Goal: Task Accomplishment & Management: Use online tool/utility

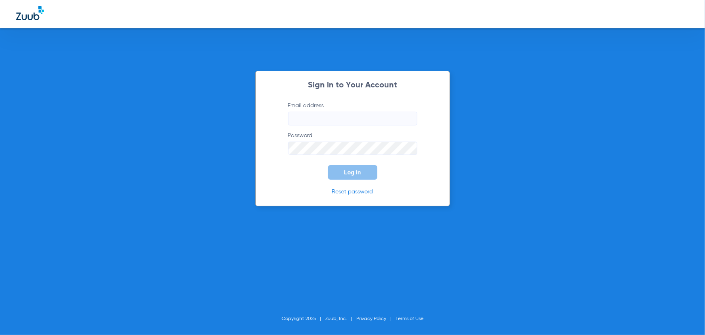
click at [326, 109] on label "Email address" at bounding box center [352, 113] width 129 height 24
click at [324, 118] on input "Email address" at bounding box center [352, 119] width 129 height 14
paste input "[EMAIL_ADDRESS][DOMAIN_NAME]"
type input "[EMAIL_ADDRESS][DOMAIN_NAME]"
click at [341, 173] on button "Log In" at bounding box center [352, 172] width 49 height 15
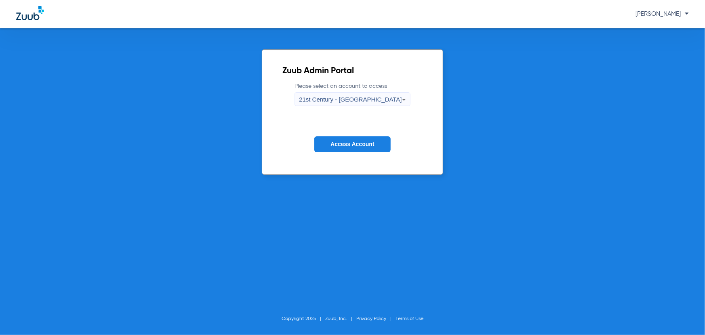
click at [382, 105] on div "21st Century - [GEOGRAPHIC_DATA]" at bounding box center [350, 100] width 103 height 14
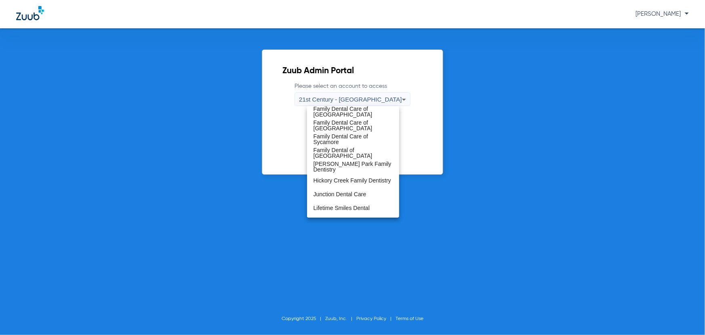
scroll to position [147, 0]
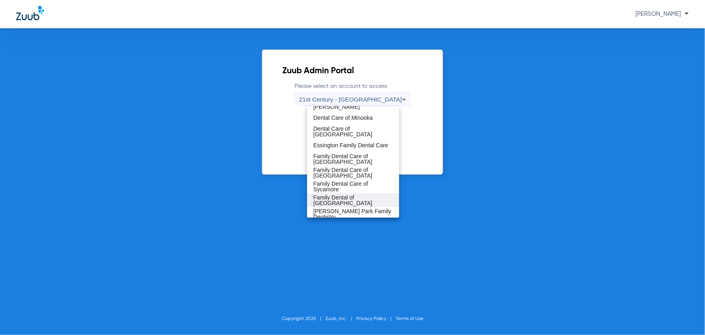
click at [341, 194] on mat-option "Family Dental of [GEOGRAPHIC_DATA]" at bounding box center [353, 200] width 92 height 14
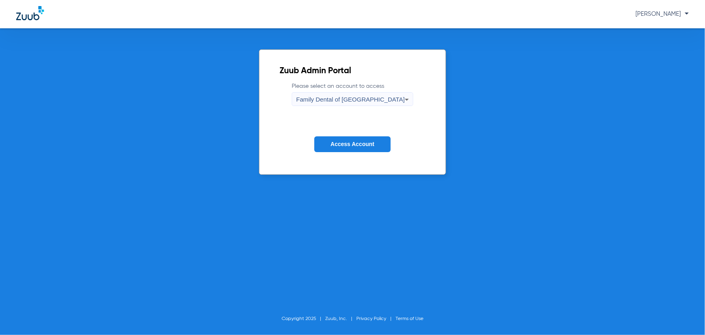
click at [341, 146] on span "Access Account" at bounding box center [352, 144] width 44 height 6
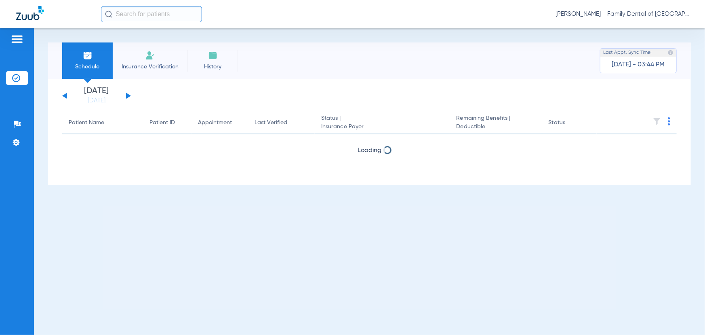
click at [176, 13] on input "text" at bounding box center [151, 14] width 101 height 16
click at [131, 14] on input "text" at bounding box center [151, 14] width 101 height 16
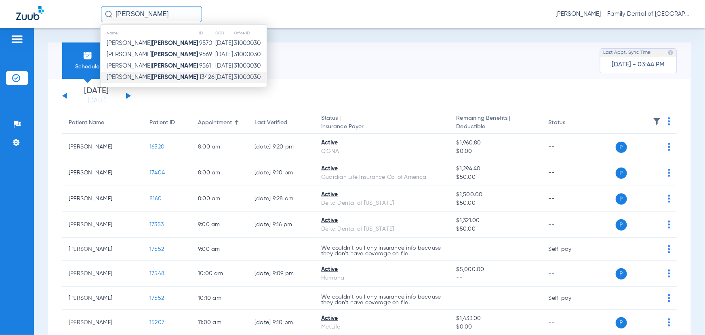
type input "[PERSON_NAME]"
click at [152, 76] on strong "[PERSON_NAME]" at bounding box center [175, 77] width 46 height 6
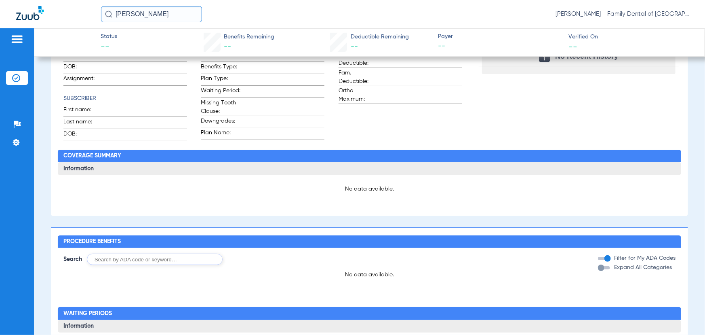
scroll to position [183, 0]
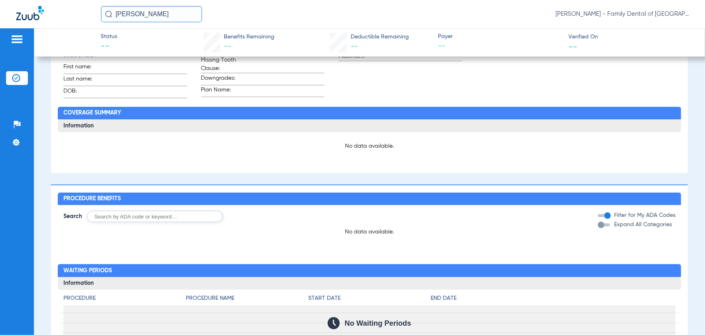
click at [621, 14] on span "[PERSON_NAME] - Family Dental of [GEOGRAPHIC_DATA]" at bounding box center [622, 14] width 133 height 8
click at [651, 23] on button "Account Selection" at bounding box center [658, 29] width 58 height 16
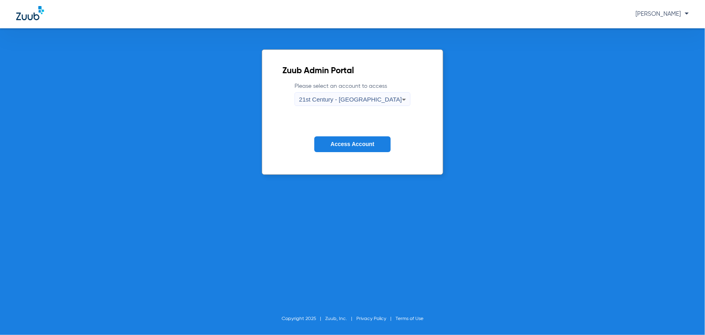
click at [351, 93] on div "21st Century - [GEOGRAPHIC_DATA]" at bounding box center [350, 100] width 103 height 14
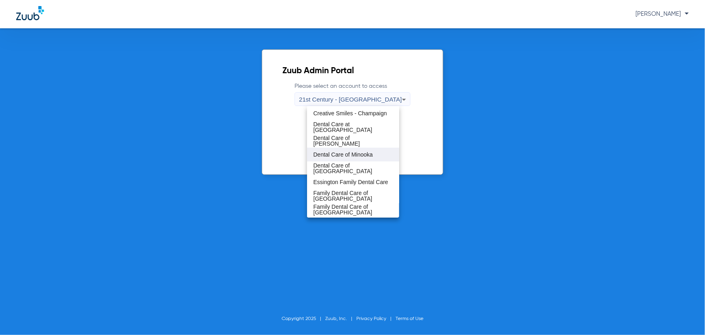
scroll to position [147, 0]
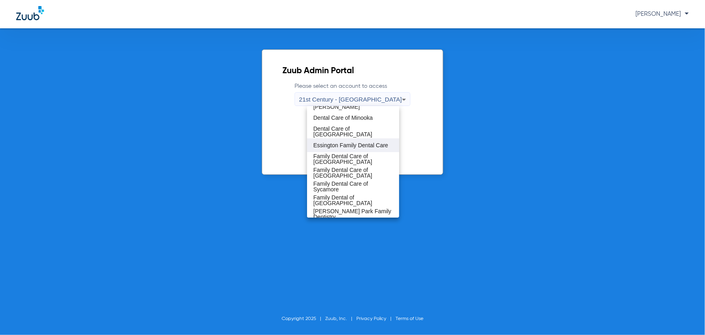
click at [335, 144] on span "Essington Family Dental Care" at bounding box center [351, 145] width 75 height 6
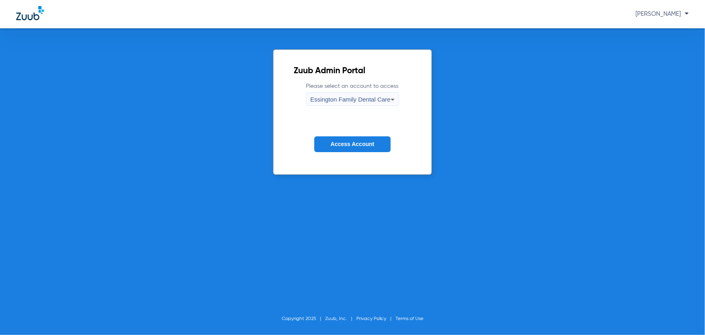
click at [335, 144] on span "Access Account" at bounding box center [352, 144] width 44 height 6
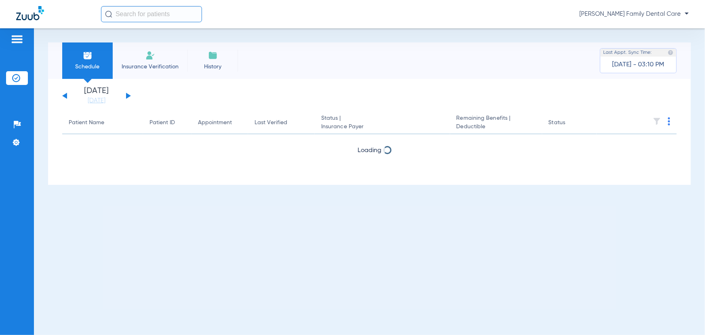
click at [217, 61] on li "History" at bounding box center [212, 60] width 51 height 36
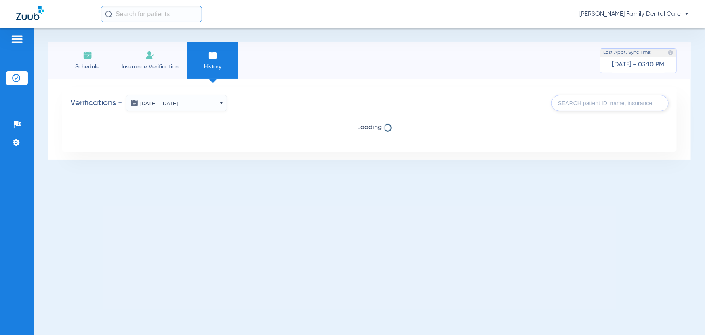
click at [613, 105] on input "text" at bounding box center [610, 103] width 117 height 16
type input "[PERSON_NAME]"
click at [142, 8] on input "text" at bounding box center [151, 14] width 101 height 16
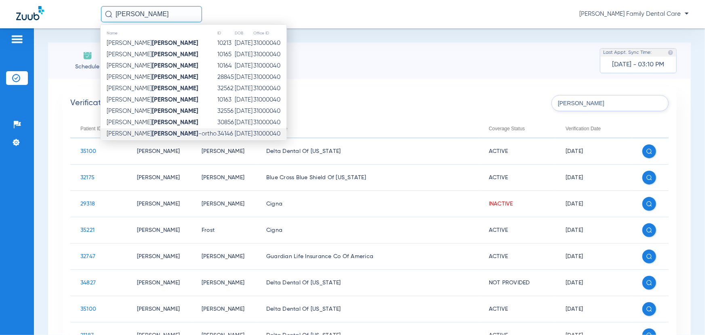
click at [152, 131] on strong "[PERSON_NAME]" at bounding box center [175, 134] width 46 height 6
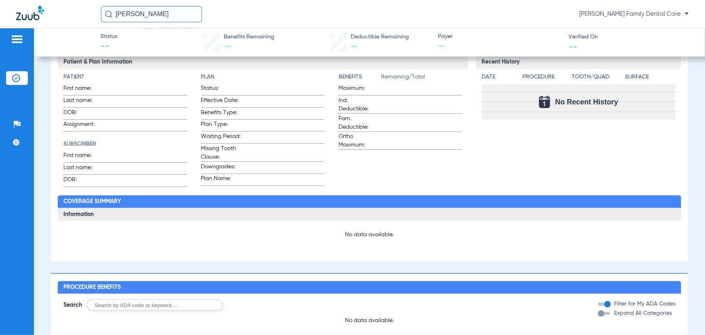
scroll to position [0, 0]
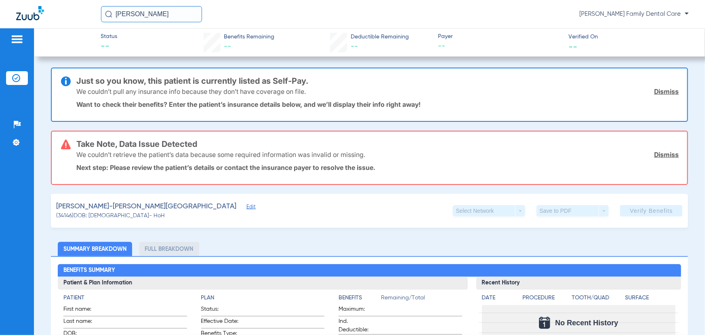
click at [147, 15] on input "[PERSON_NAME]" at bounding box center [151, 14] width 101 height 16
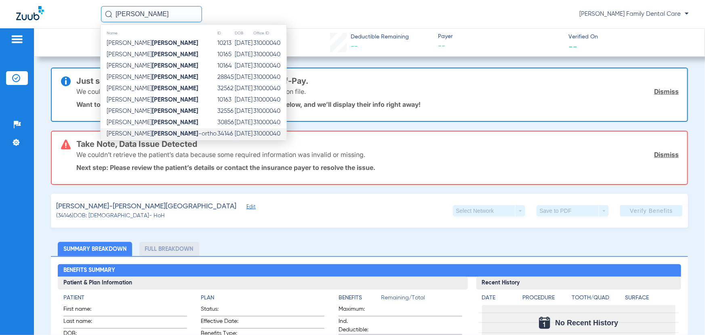
drag, startPoint x: 147, startPoint y: 15, endPoint x: 48, endPoint y: 12, distance: 98.6
click at [48, 12] on div "[PERSON_NAME] Name ID DOB Office ID [PERSON_NAME] 10213 [DATE] 31000040 [PERSON…" at bounding box center [352, 14] width 705 height 28
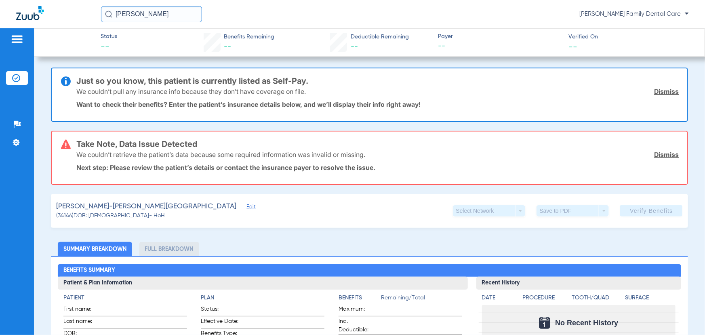
drag, startPoint x: 119, startPoint y: 13, endPoint x: 61, endPoint y: 13, distance: 58.2
click at [61, 13] on div "[PERSON_NAME] [PERSON_NAME] Family Dental Care" at bounding box center [352, 14] width 705 height 28
click at [149, 17] on input "lafaire" at bounding box center [151, 14] width 101 height 16
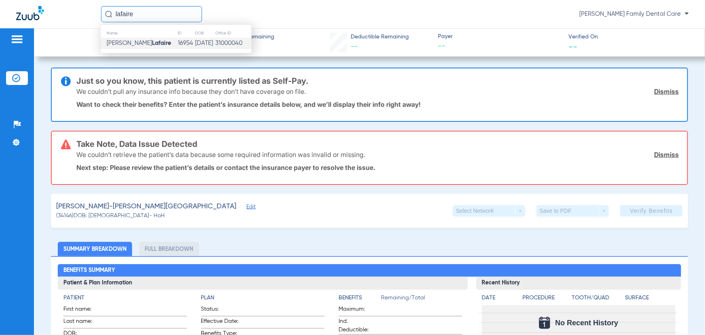
type input "lafaire"
click at [152, 46] on strong "Lafaire" at bounding box center [161, 43] width 19 height 6
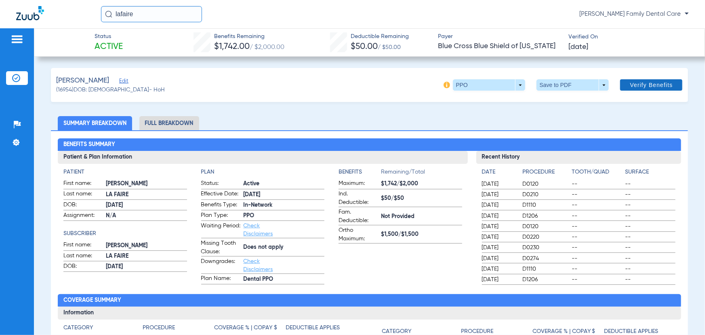
click at [638, 84] on span "Verify Benefits" at bounding box center [651, 85] width 43 height 6
click at [629, 15] on span "[PERSON_NAME] Family Dental Care" at bounding box center [633, 14] width 109 height 8
click at [634, 28] on button "Account Selection" at bounding box center [658, 29] width 58 height 16
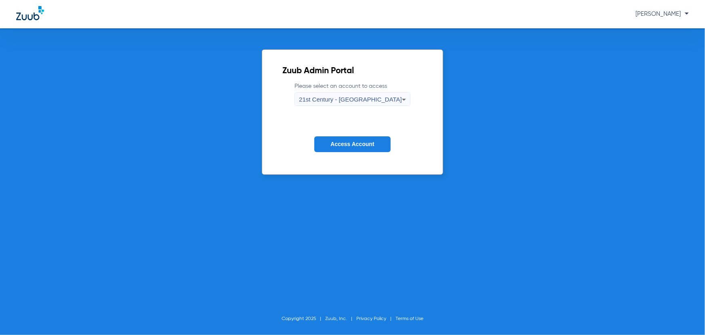
click at [337, 95] on div "21st Century - [GEOGRAPHIC_DATA]" at bounding box center [350, 100] width 103 height 14
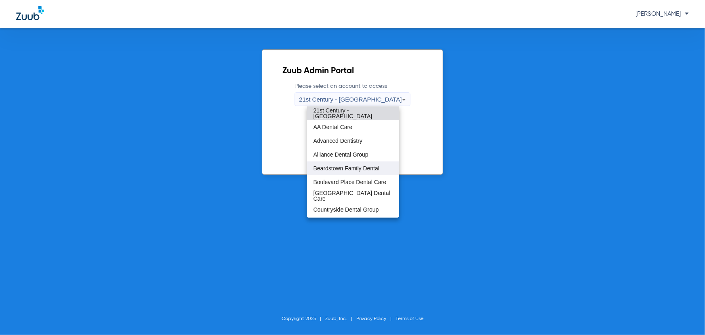
click at [327, 164] on mat-option "Beardstown Family Dental" at bounding box center [353, 168] width 92 height 14
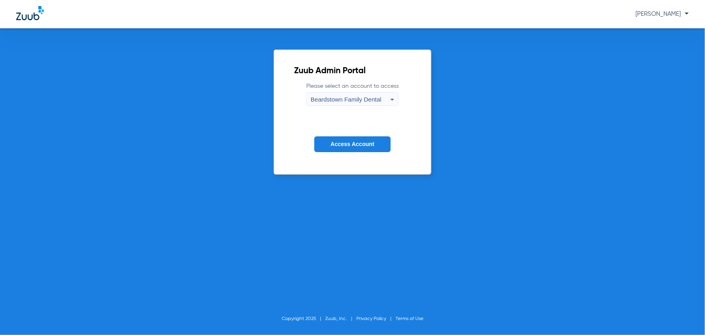
click at [339, 147] on span "Access Account" at bounding box center [352, 144] width 44 height 6
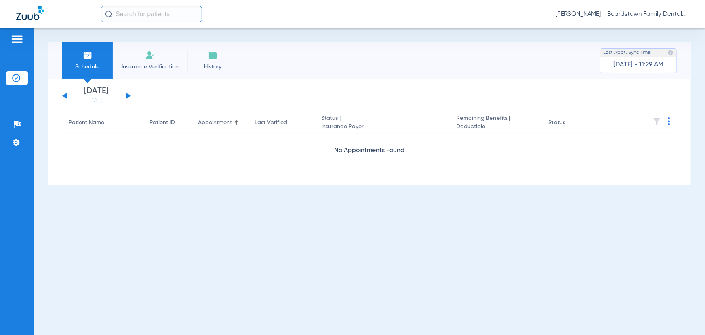
click at [129, 4] on div "[PERSON_NAME] - Beardstown Family Dental" at bounding box center [352, 14] width 705 height 28
click at [130, 12] on input "text" at bounding box center [151, 14] width 101 height 16
drag, startPoint x: 155, startPoint y: 12, endPoint x: 66, endPoint y: 15, distance: 89.3
click at [66, 15] on div "alyssa wel No search results [PERSON_NAME] - Beardstown Family Dental" at bounding box center [352, 14] width 705 height 28
type input "[PERSON_NAME]"
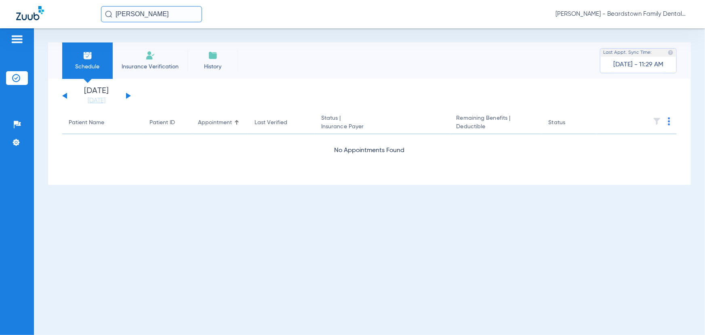
click at [166, 15] on input "[PERSON_NAME]" at bounding box center [151, 14] width 101 height 16
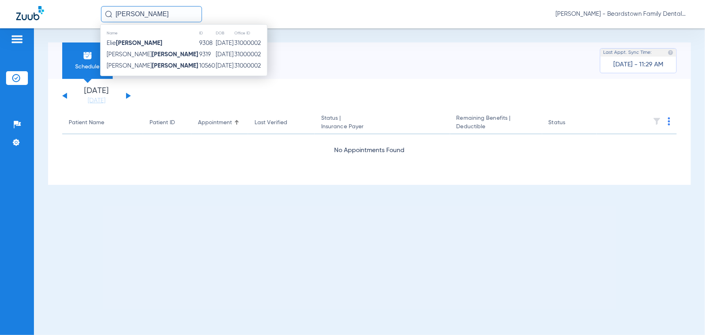
click at [650, 12] on span "[PERSON_NAME] - Beardstown Family Dental" at bounding box center [622, 14] width 133 height 8
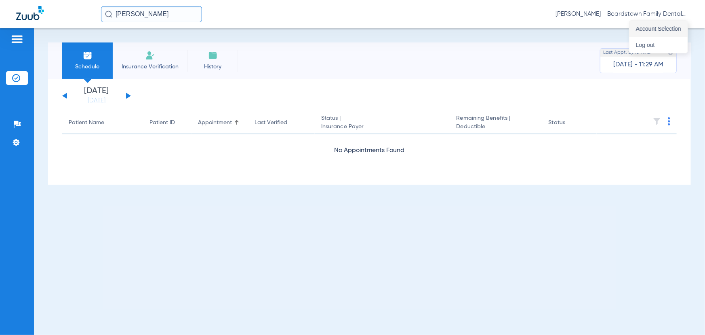
click at [636, 29] on span "Account Selection" at bounding box center [658, 29] width 45 height 6
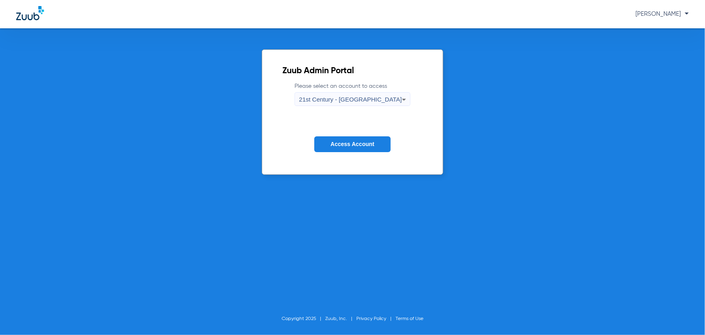
click at [375, 93] on div "21st Century - [GEOGRAPHIC_DATA]" at bounding box center [350, 100] width 103 height 14
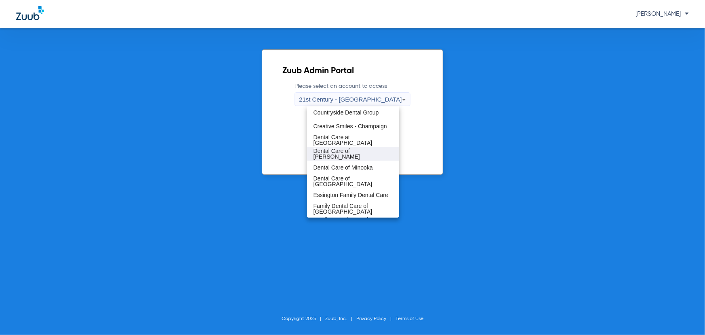
scroll to position [110, 0]
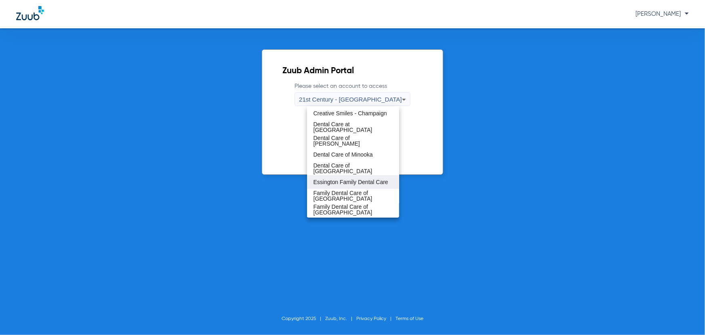
click at [341, 175] on mat-option "Essington Family Dental Care" at bounding box center [353, 182] width 92 height 14
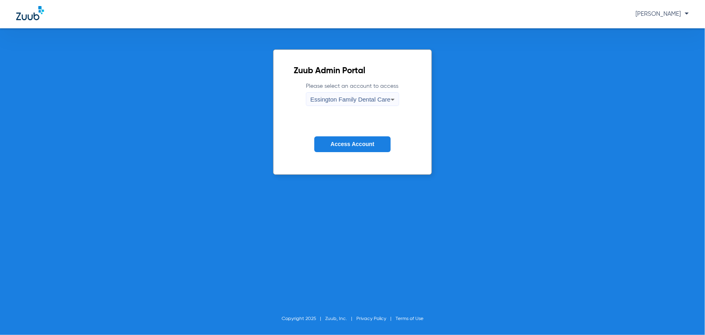
click at [337, 139] on button "Access Account" at bounding box center [352, 144] width 76 height 16
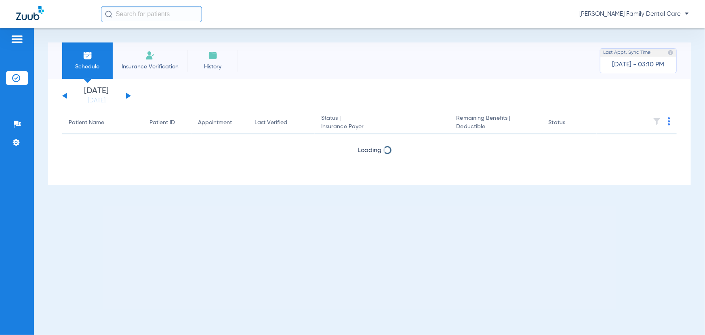
click at [147, 17] on input "text" at bounding box center [151, 14] width 101 height 16
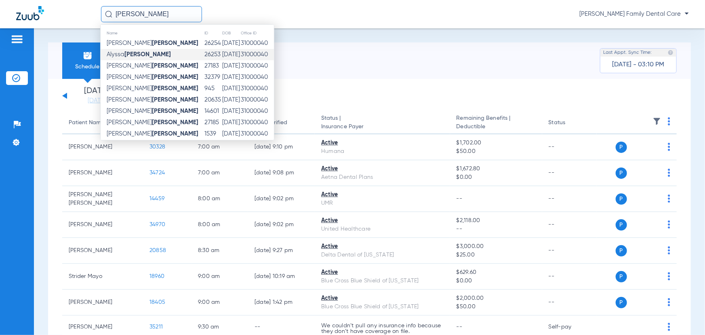
type input "[PERSON_NAME]"
click at [134, 55] on strong "[PERSON_NAME]" at bounding box center [147, 54] width 46 height 6
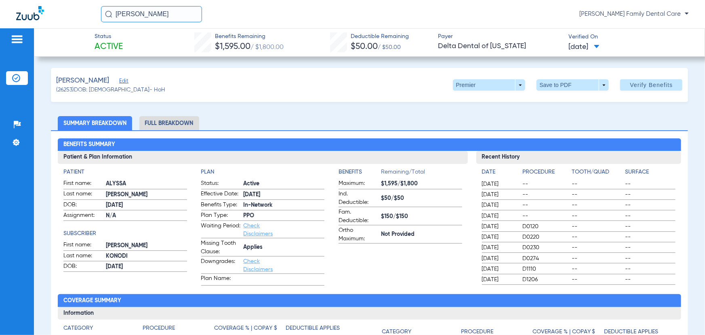
click at [607, 15] on span "[PERSON_NAME] Family Dental Care" at bounding box center [633, 14] width 109 height 8
click at [638, 28] on span "Account Selection" at bounding box center [658, 29] width 45 height 6
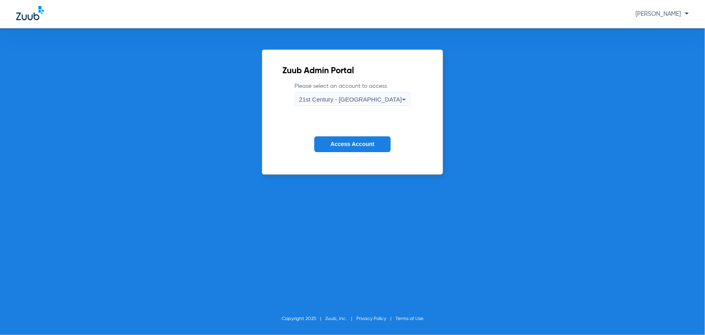
click at [343, 101] on span "21st Century - [GEOGRAPHIC_DATA]" at bounding box center [350, 99] width 103 height 7
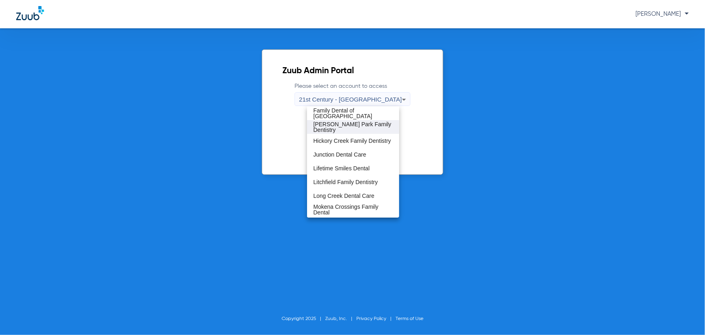
scroll to position [220, 0]
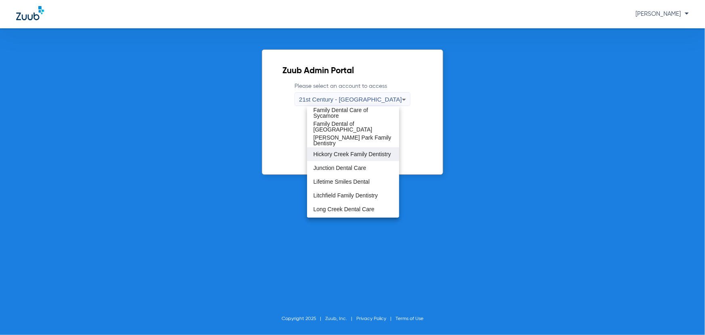
click at [327, 153] on span "Hickory Creek Family Dentistry" at bounding box center [353, 154] width 78 height 6
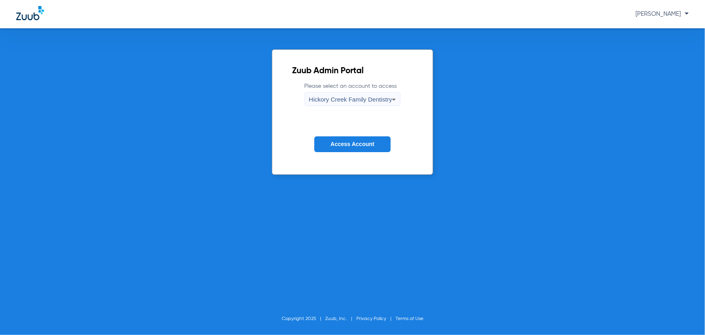
click at [337, 144] on span "Access Account" at bounding box center [352, 144] width 44 height 6
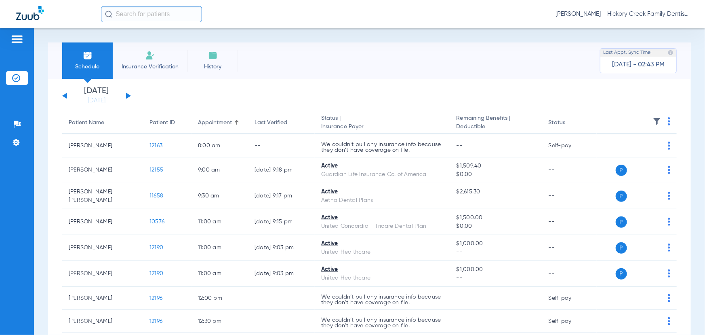
click at [123, 13] on input "text" at bounding box center [151, 14] width 101 height 16
drag, startPoint x: 130, startPoint y: 14, endPoint x: 4, endPoint y: 2, distance: 126.6
click at [4, 2] on div "e3 No search results [PERSON_NAME] - Hickory Creek Family Dentistry" at bounding box center [352, 14] width 705 height 28
click at [145, 14] on input "de vr" at bounding box center [151, 14] width 101 height 16
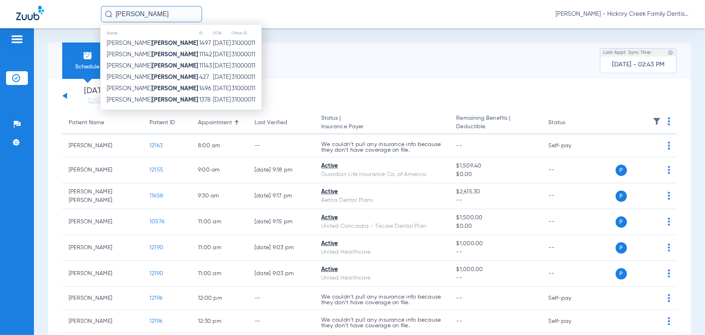
type input "[PERSON_NAME]"
click at [152, 56] on strong "[PERSON_NAME]" at bounding box center [175, 54] width 46 height 6
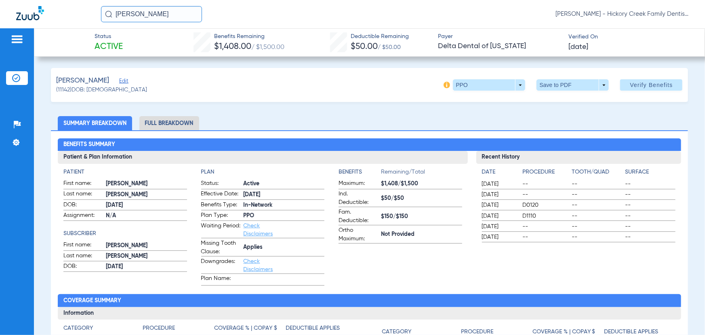
click at [174, 118] on li "Full Breakdown" at bounding box center [169, 123] width 60 height 14
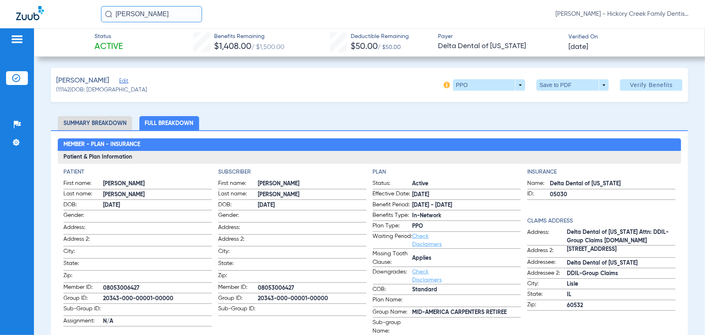
drag, startPoint x: 417, startPoint y: 259, endPoint x: 436, endPoint y: 259, distance: 19.0
click at [436, 259] on span "Applies" at bounding box center [467, 258] width 109 height 8
click at [431, 257] on span "Applies" at bounding box center [467, 258] width 109 height 8
drag, startPoint x: 72, startPoint y: 90, endPoint x: 52, endPoint y: 90, distance: 20.6
click at [52, 90] on div "[PERSON_NAME] (11142) DOB: [DEMOGRAPHIC_DATA] PPO arrow_drop_down Save to PDF a…" at bounding box center [370, 85] width 638 height 34
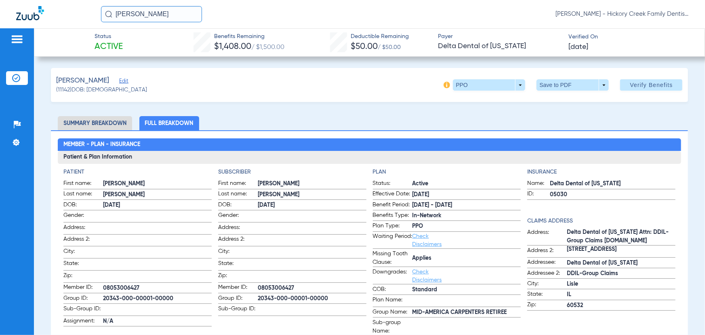
copy span "(11142)"
click at [624, 13] on span "[PERSON_NAME] - Hickory Creek Family Dentistry" at bounding box center [622, 14] width 133 height 8
click at [645, 25] on button "Account Selection" at bounding box center [658, 29] width 58 height 16
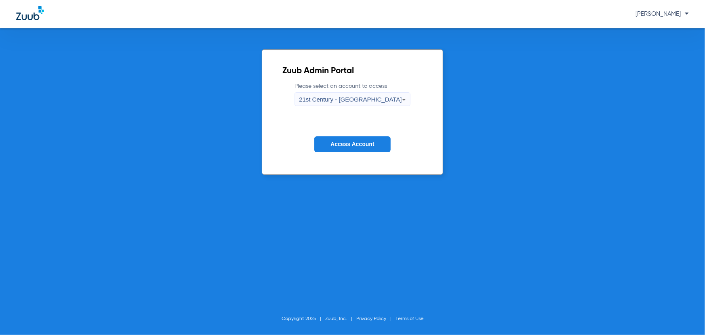
click at [370, 101] on span "21st Century - [GEOGRAPHIC_DATA]" at bounding box center [350, 99] width 103 height 7
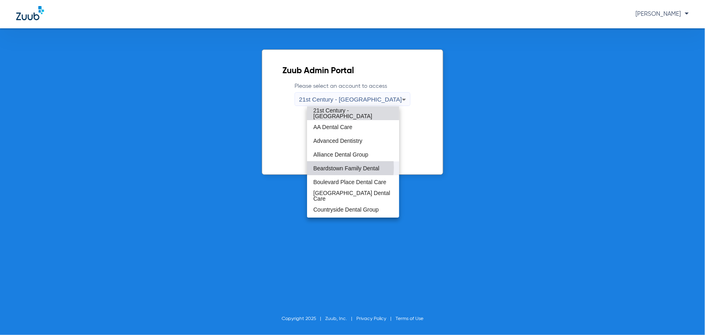
click at [332, 167] on span "Beardstown Family Dental" at bounding box center [347, 168] width 66 height 6
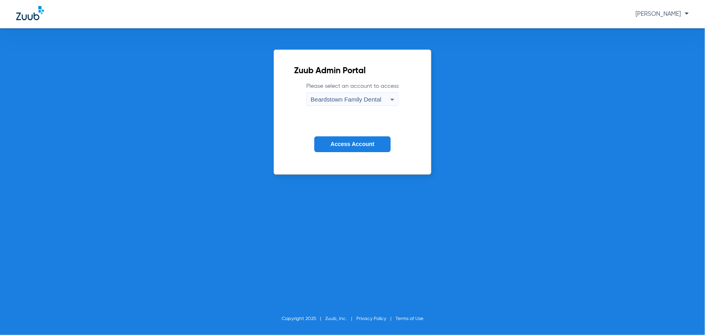
click at [333, 141] on span "Access Account" at bounding box center [352, 144] width 44 height 6
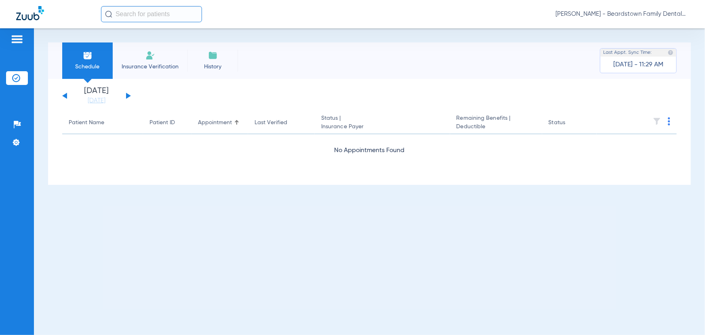
click at [119, 13] on input "text" at bounding box center [151, 14] width 101 height 16
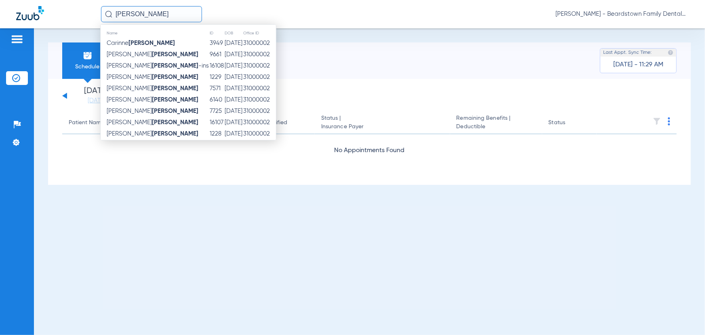
type input "[PERSON_NAME]"
click at [152, 98] on strong "[PERSON_NAME]" at bounding box center [175, 100] width 46 height 6
